Goal: Task Accomplishment & Management: Use online tool/utility

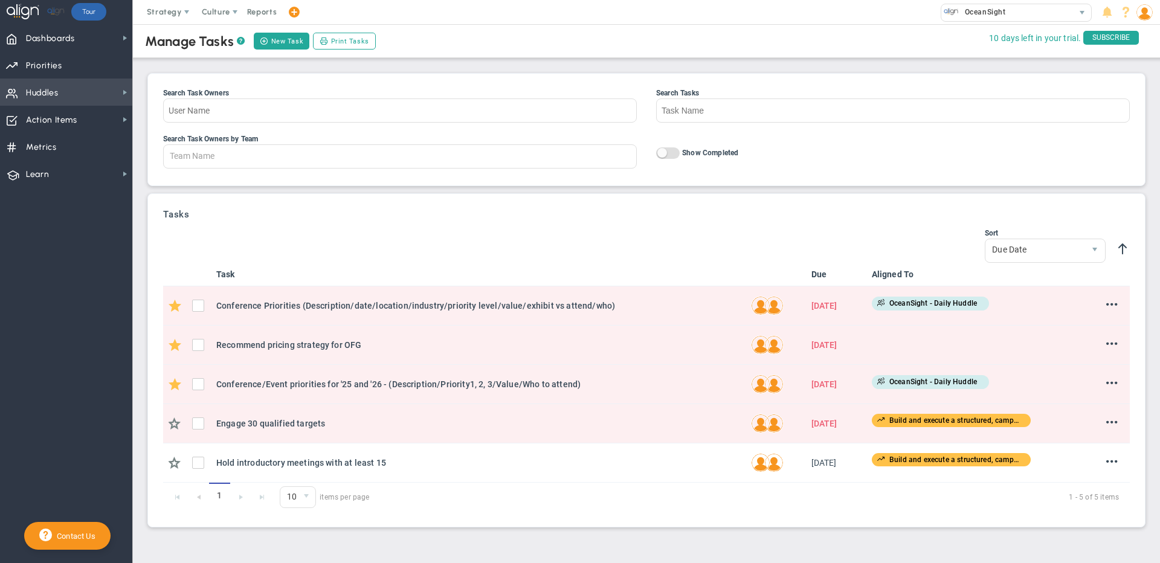
click at [72, 95] on span "Huddles Huddles" at bounding box center [66, 92] width 132 height 27
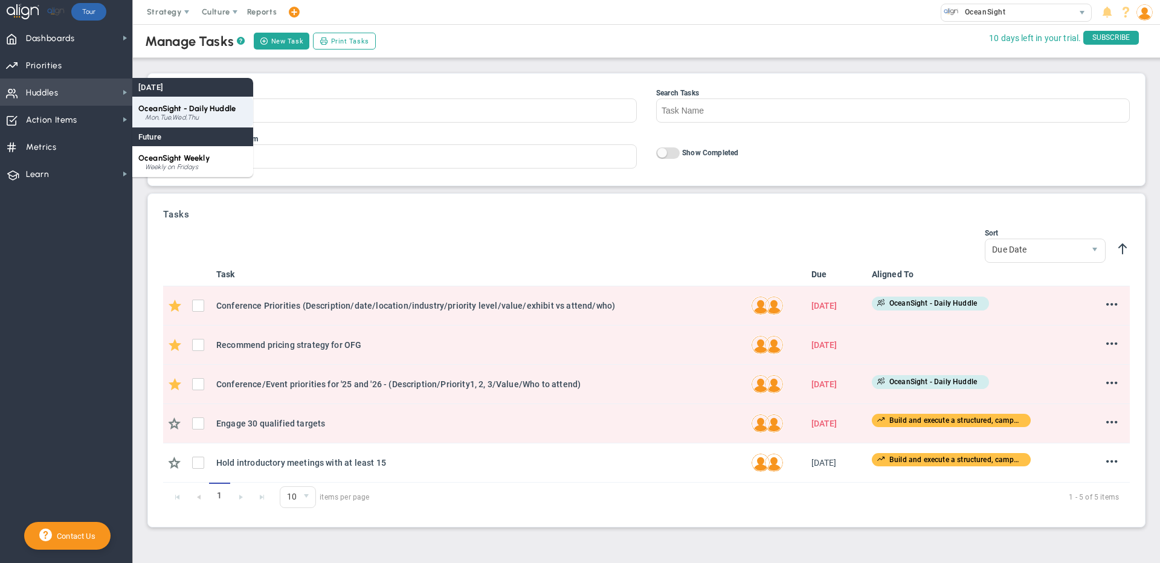
click at [176, 107] on span "OceanSight - Daily Huddle" at bounding box center [186, 108] width 97 height 9
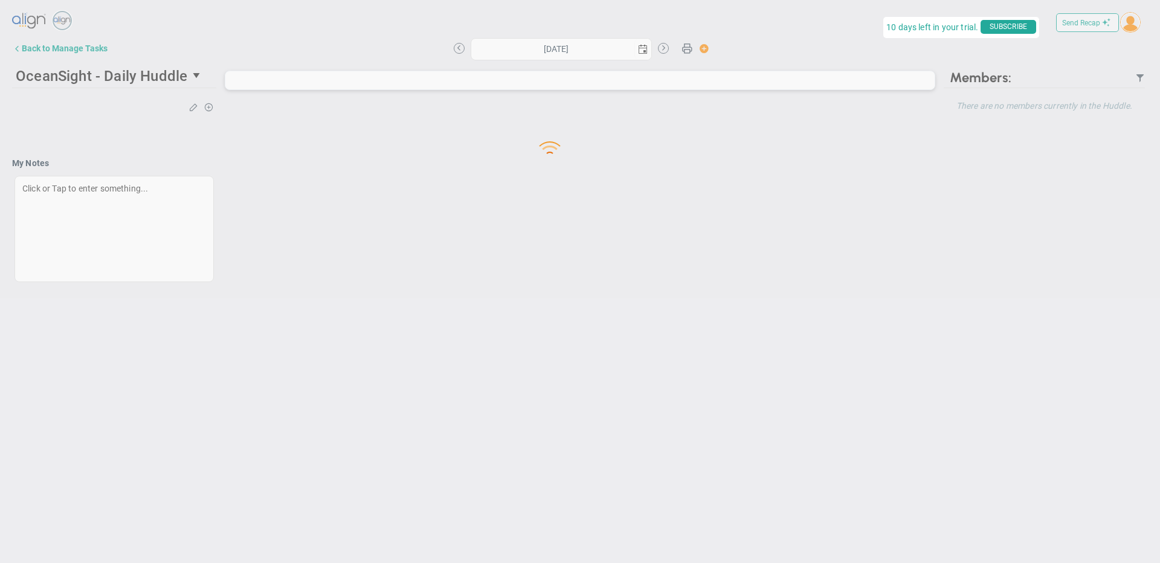
type input "[DATE]"
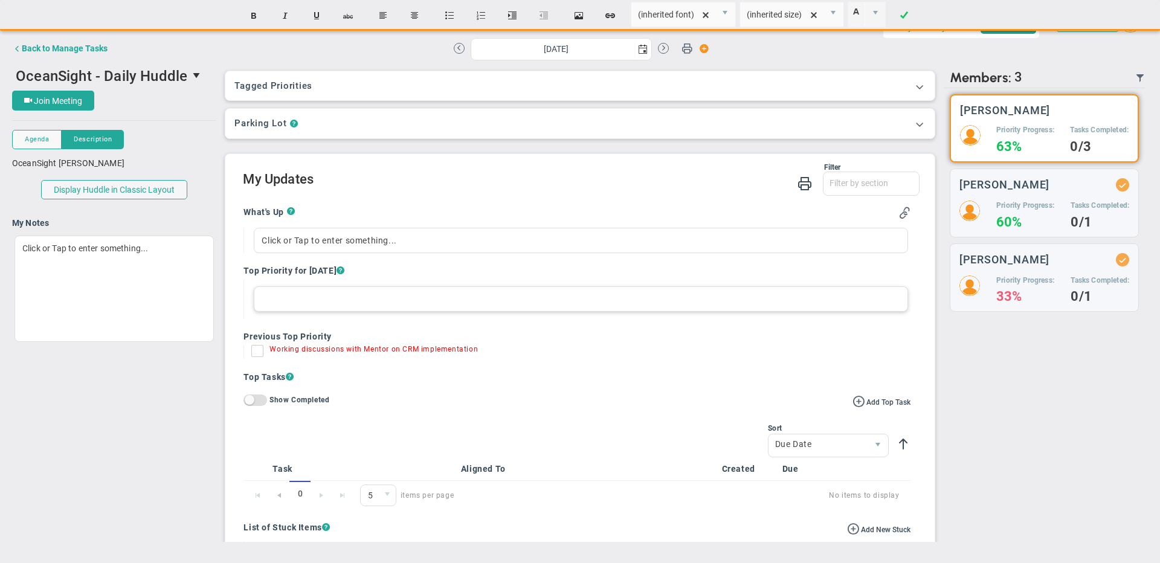
click at [312, 297] on div at bounding box center [581, 298] width 654 height 25
click at [320, 242] on div "Send Recap Profile Contact your Advisor Share! Become an Affiliate" at bounding box center [580, 275] width 1136 height 533
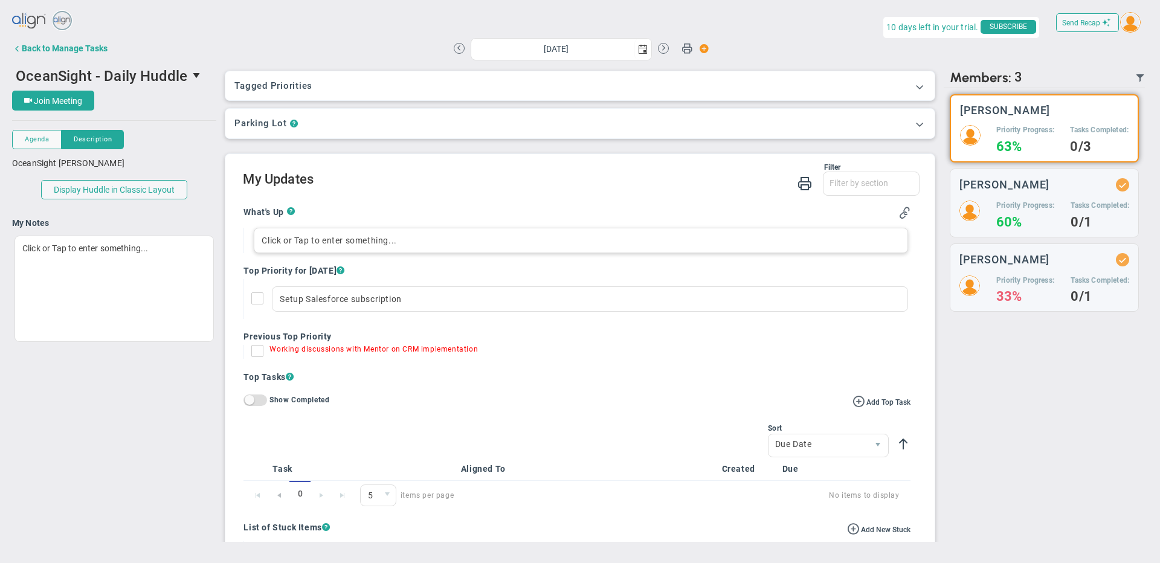
click at [319, 242] on div "Click or Tap to enter something..." at bounding box center [581, 240] width 654 height 25
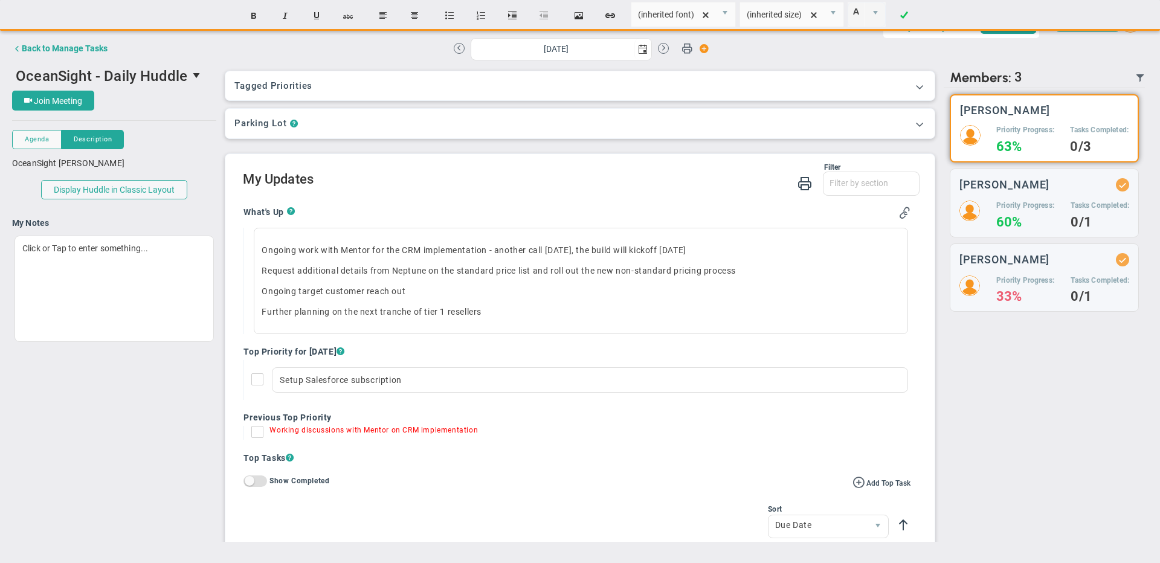
click at [569, 190] on div "Filter What's Up Top Priorities Top Tasks Stucks Priorities What's Up Top Prior…" at bounding box center [581, 180] width 676 height 34
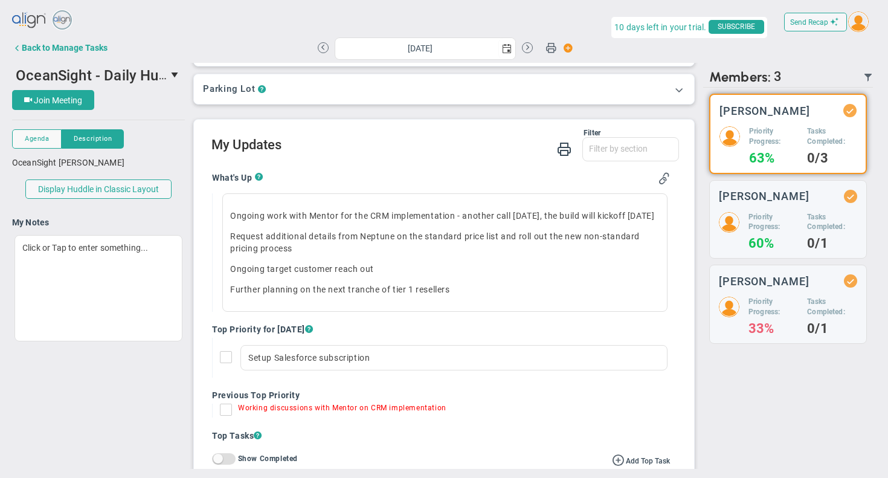
scroll to position [35, 0]
